Goal: Communication & Community: Connect with others

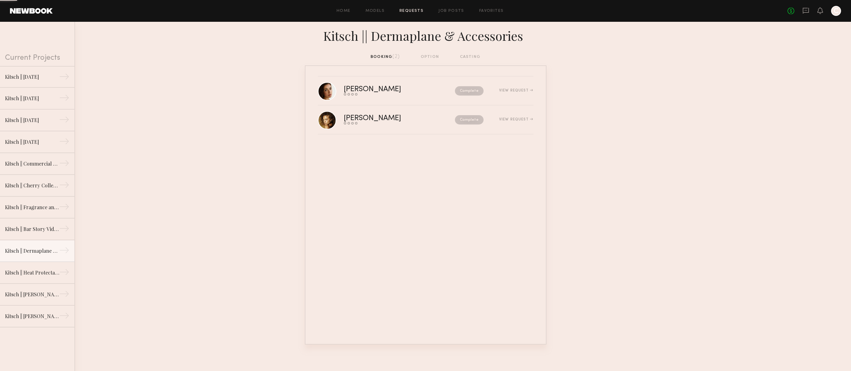
click at [48, 9] on link at bounding box center [31, 11] width 43 height 6
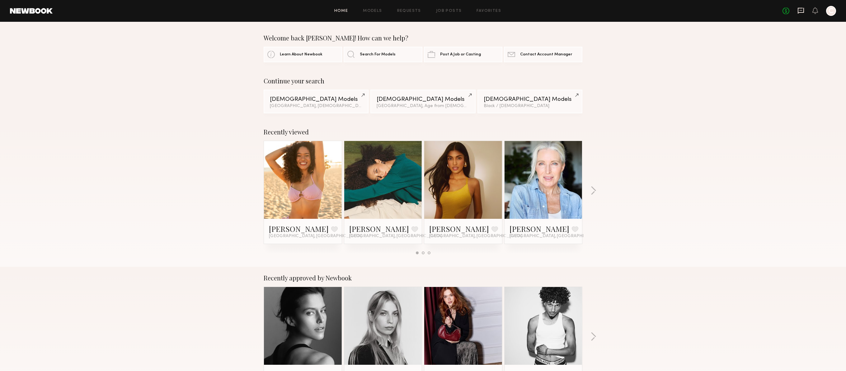
click at [800, 8] on icon at bounding box center [801, 11] width 6 height 6
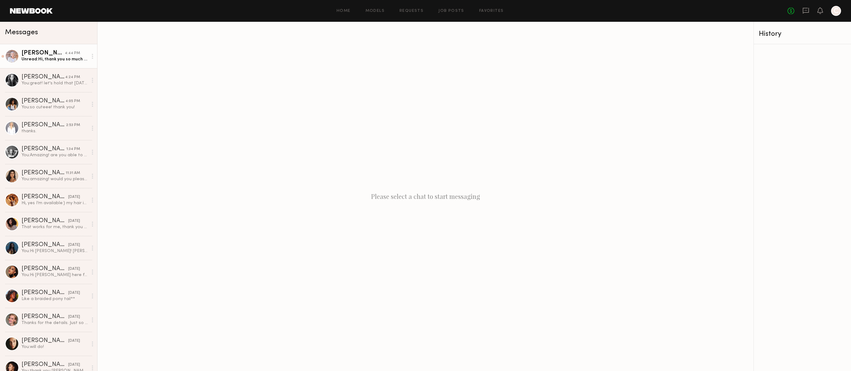
click at [54, 58] on div "Unread: Hi, thank you so much for reaching out! Yes, I’d love to work with you …" at bounding box center [54, 59] width 66 height 6
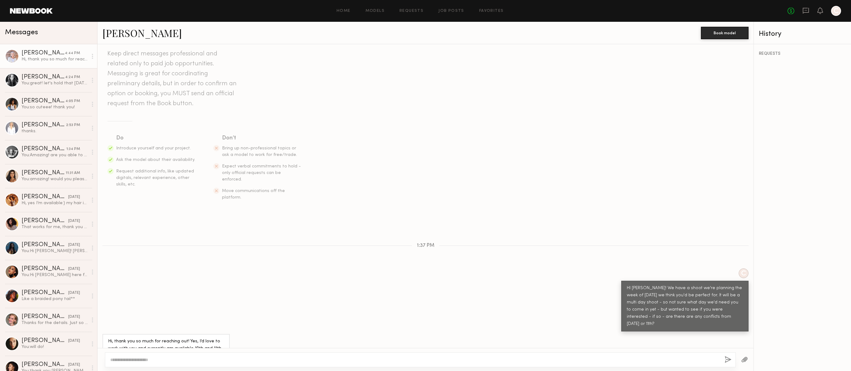
scroll to position [25, 0]
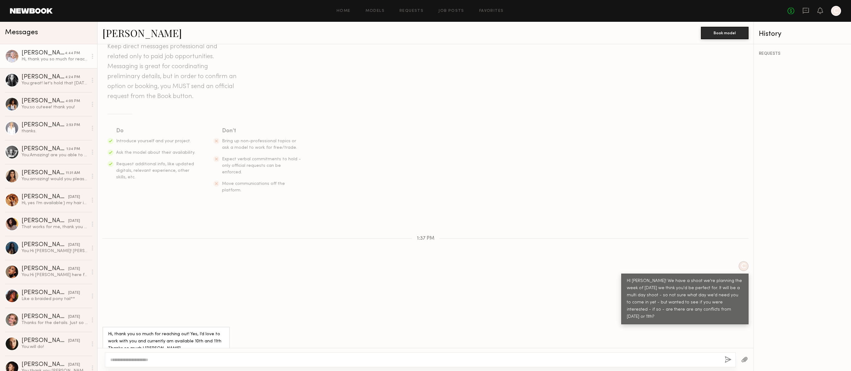
click at [110, 34] on link "[PERSON_NAME]" at bounding box center [141, 32] width 79 height 13
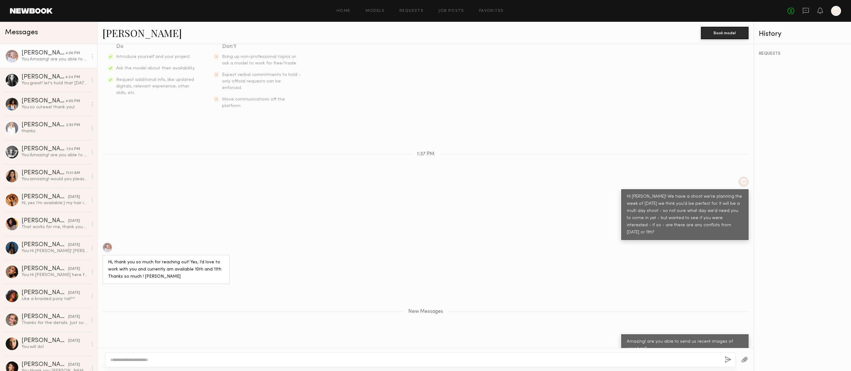
click at [108, 35] on link "[PERSON_NAME]" at bounding box center [141, 32] width 79 height 13
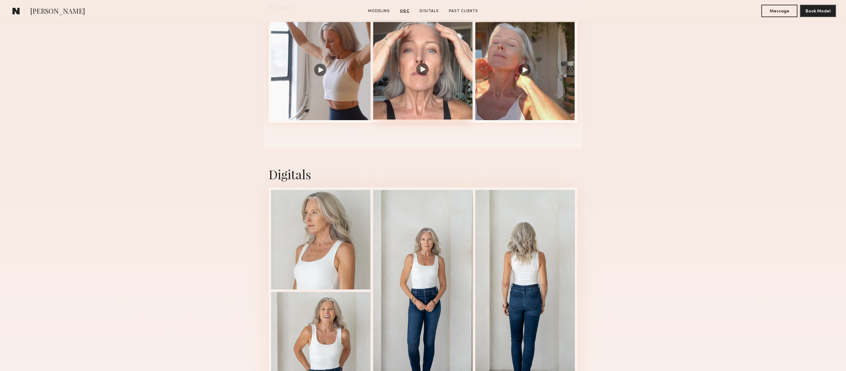
scroll to position [708, 0]
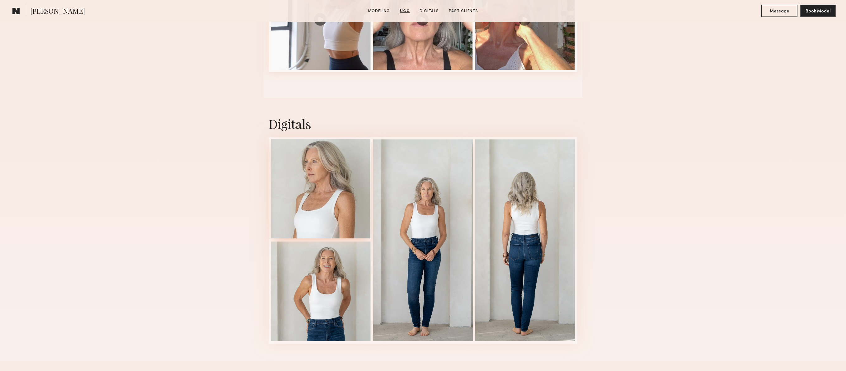
click at [332, 196] on div at bounding box center [321, 189] width 100 height 100
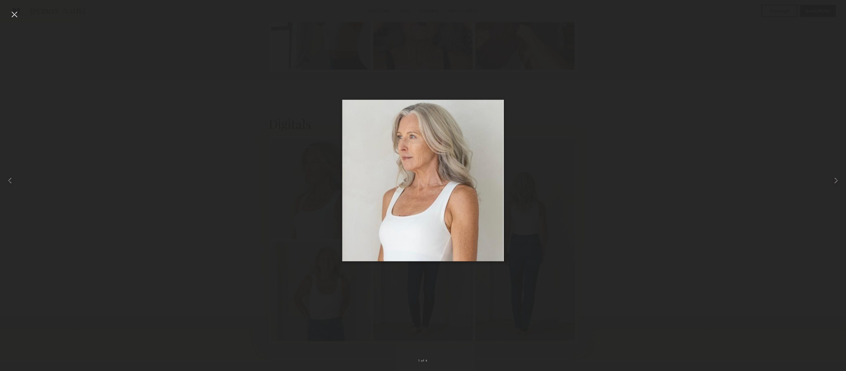
click at [17, 13] on div at bounding box center [14, 14] width 10 height 10
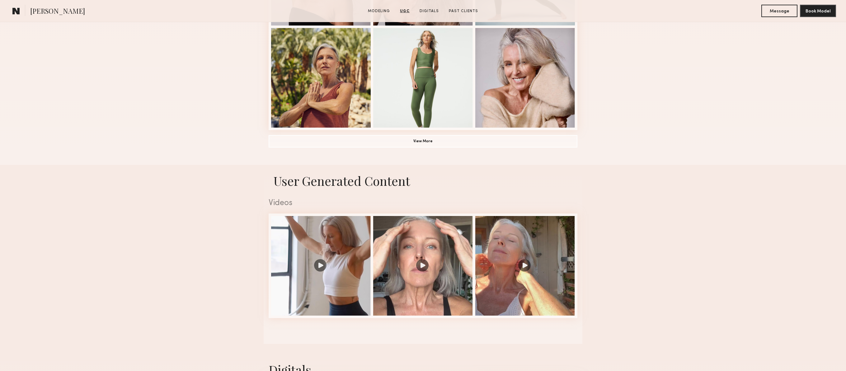
scroll to position [291, 0]
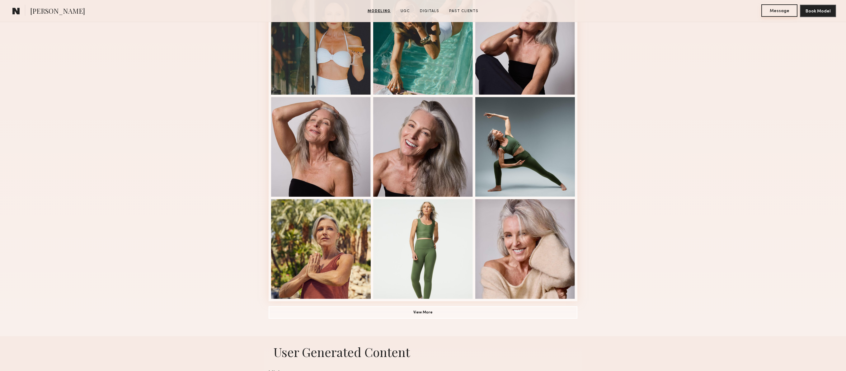
click at [776, 11] on button "Message" at bounding box center [779, 10] width 36 height 12
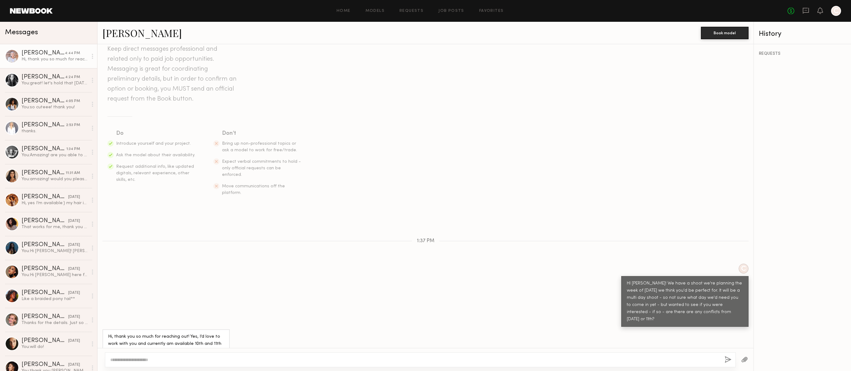
scroll to position [25, 0]
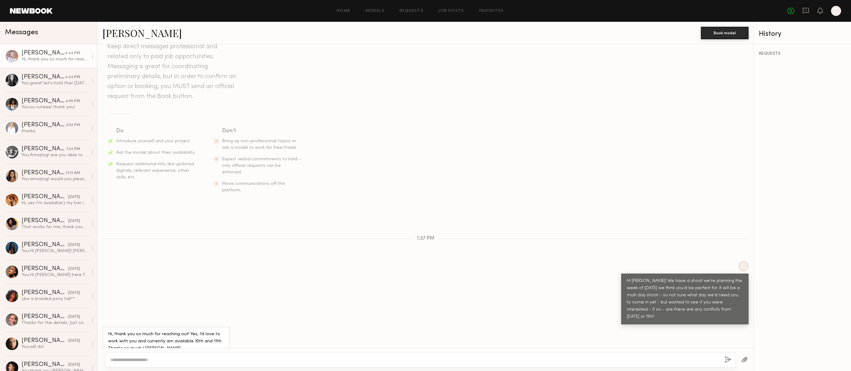
click at [298, 361] on textarea at bounding box center [414, 360] width 609 height 6
type textarea "**********"
click at [727, 363] on button "button" at bounding box center [727, 360] width 7 height 8
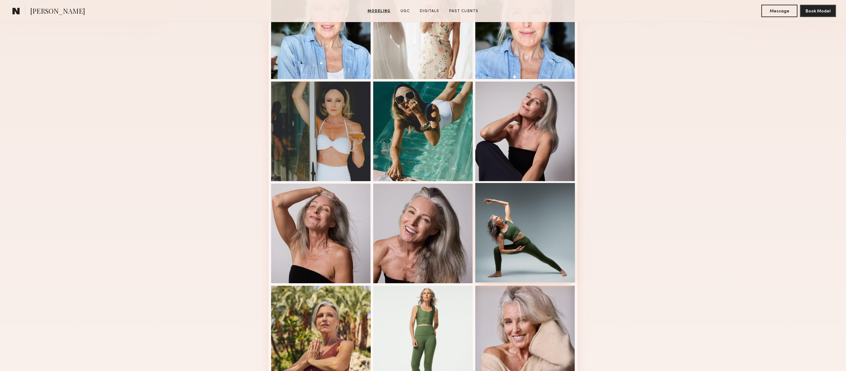
scroll to position [427, 0]
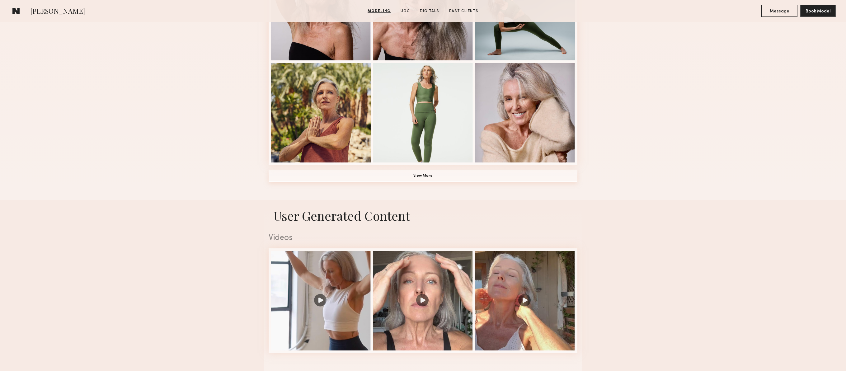
click at [441, 178] on button "View More" at bounding box center [423, 176] width 309 height 12
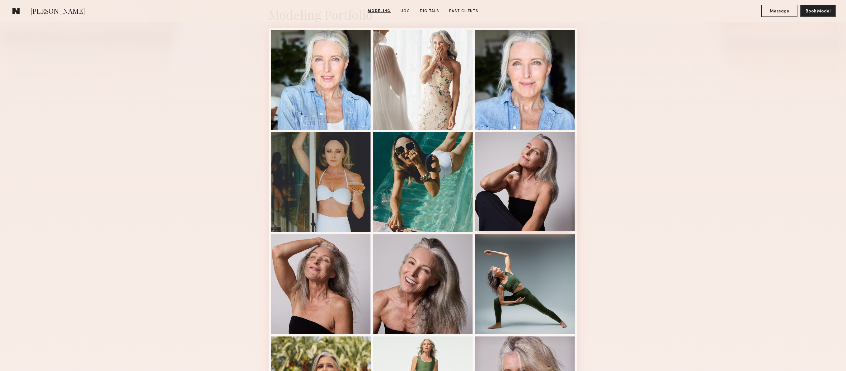
scroll to position [113, 0]
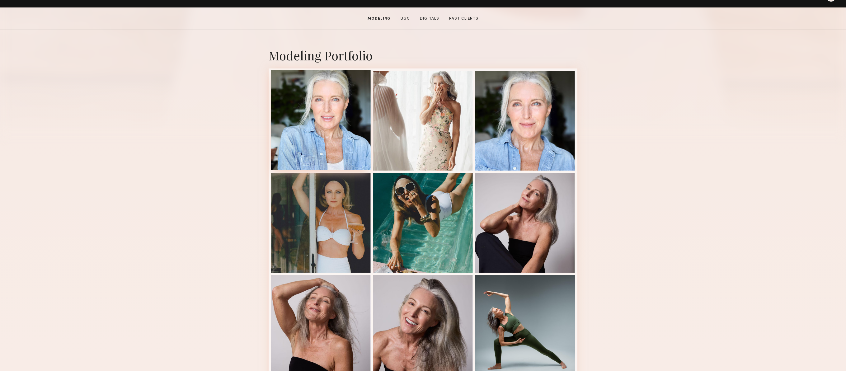
click at [344, 131] on div at bounding box center [321, 120] width 100 height 100
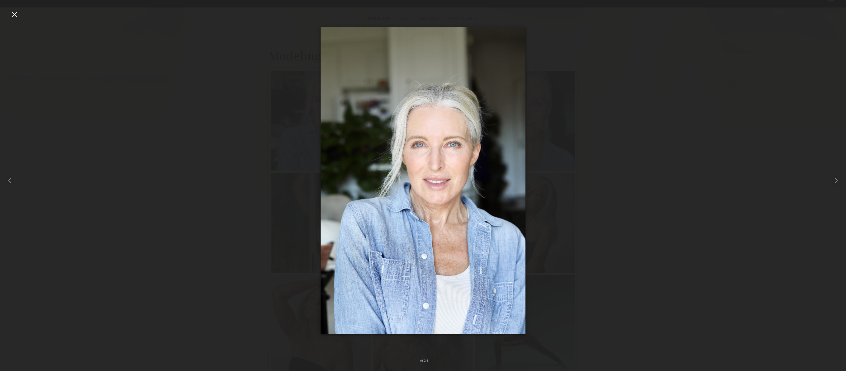
click at [13, 12] on div at bounding box center [14, 14] width 10 height 10
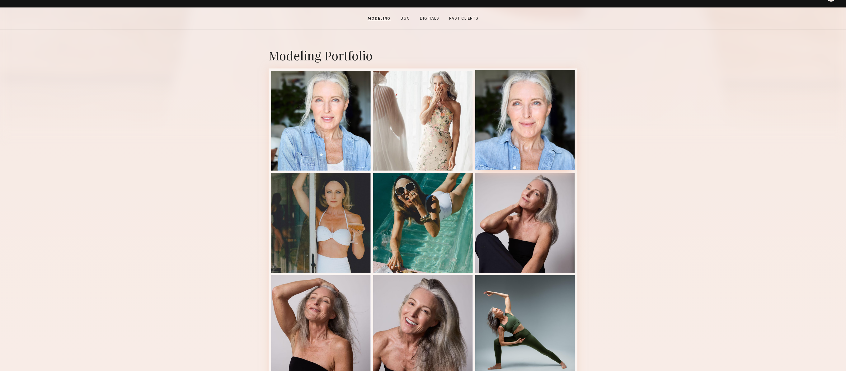
click at [554, 137] on div at bounding box center [525, 120] width 100 height 100
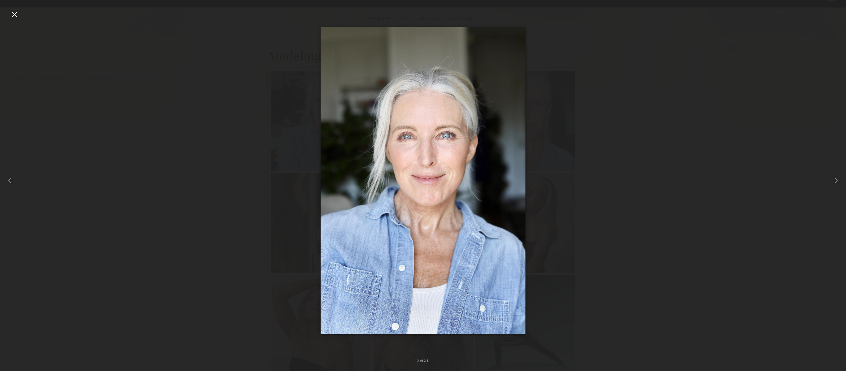
click at [16, 13] on div at bounding box center [14, 14] width 10 height 10
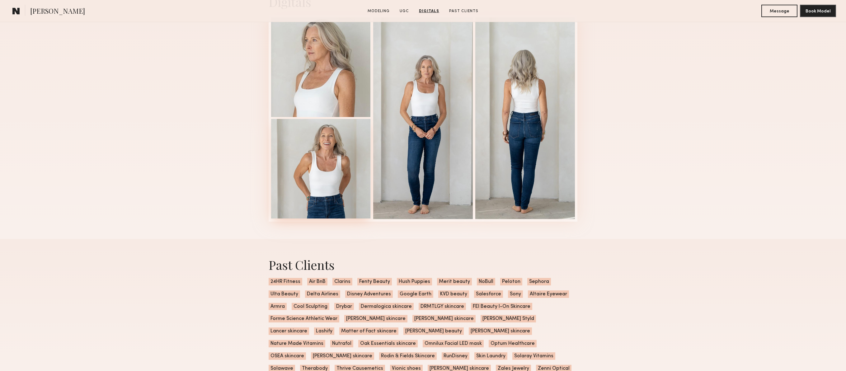
scroll to position [1218, 0]
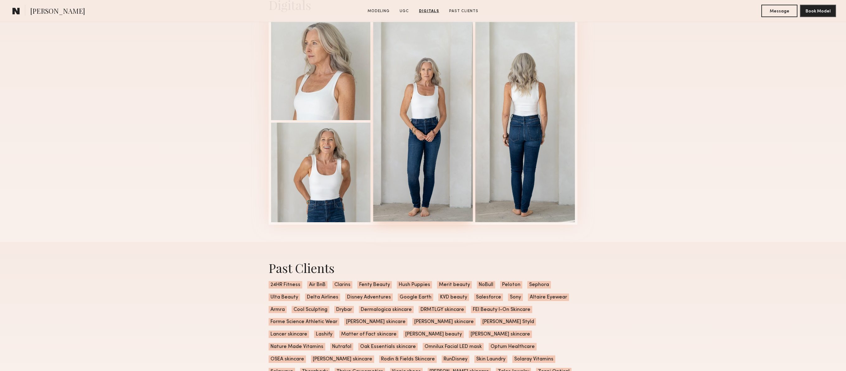
click at [408, 138] on div at bounding box center [423, 121] width 100 height 202
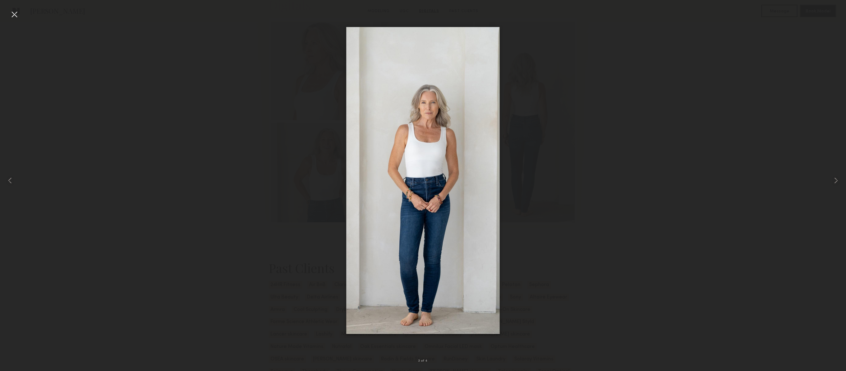
click at [105, 34] on div at bounding box center [423, 180] width 846 height 341
drag, startPoint x: 18, startPoint y: 13, endPoint x: 20, endPoint y: 18, distance: 5.6
click at [18, 13] on div at bounding box center [14, 14] width 10 height 10
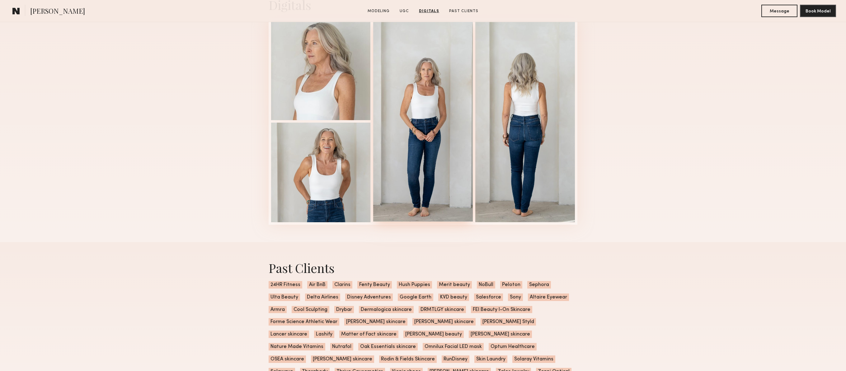
click at [457, 121] on div at bounding box center [423, 121] width 100 height 202
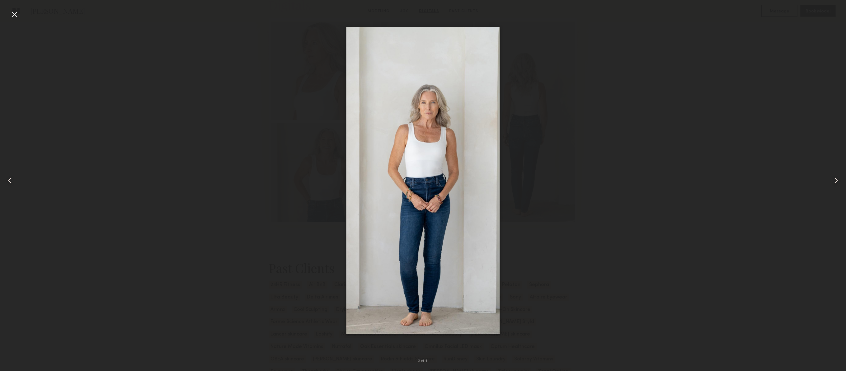
click at [199, 10] on div at bounding box center [423, 180] width 846 height 341
click at [700, 52] on div at bounding box center [423, 180] width 846 height 341
